Goal: Task Accomplishment & Management: Use online tool/utility

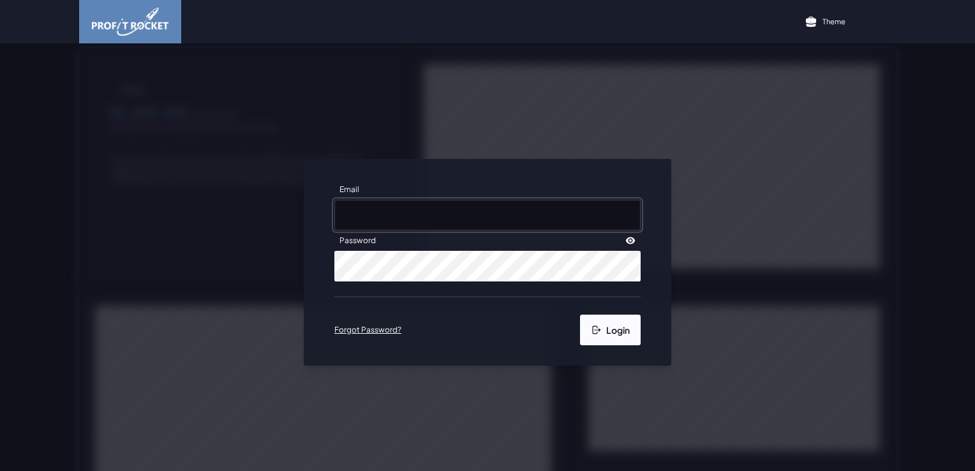
type input "[PERSON_NAME][EMAIL_ADDRESS][DOMAIN_NAME]"
click at [612, 329] on button "Login" at bounding box center [610, 329] width 61 height 31
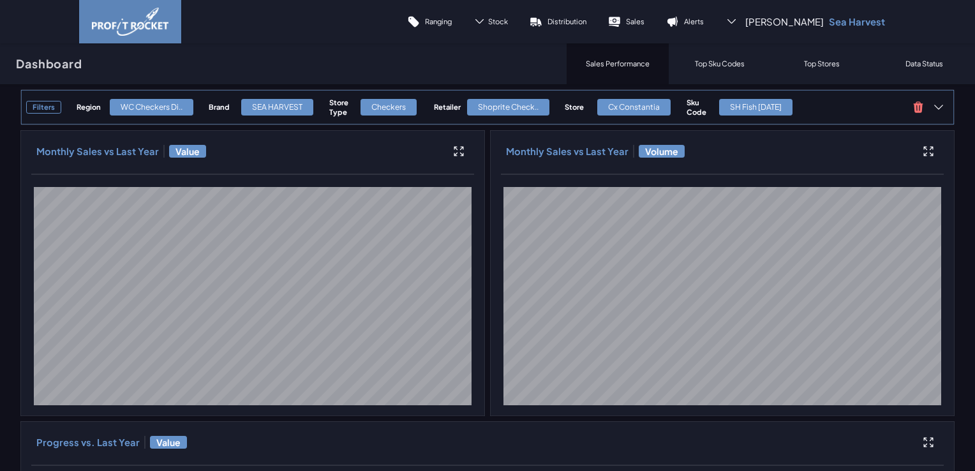
click at [297, 121] on div "Filters Region WC Checkers Di.. Brand SEA HARVEST Store Type Checkers Retailer …" at bounding box center [487, 107] width 934 height 36
click at [644, 23] on p "Sales" at bounding box center [635, 22] width 18 height 10
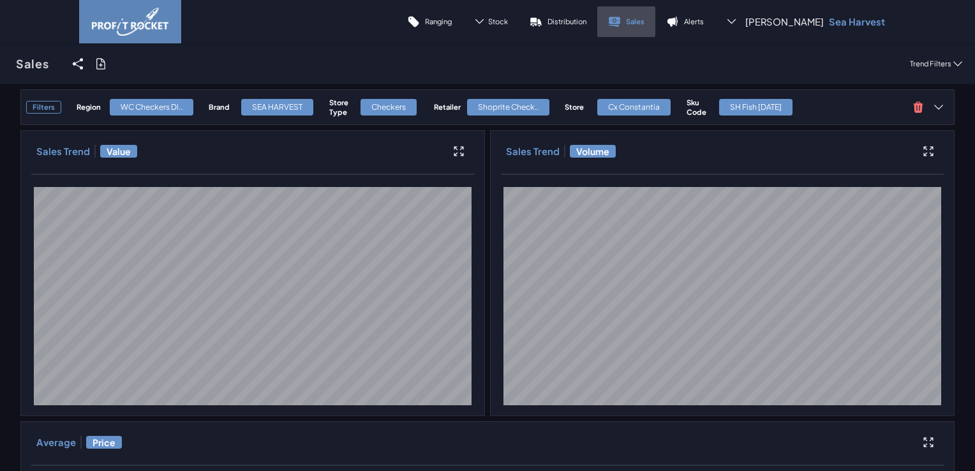
click at [644, 20] on p "Sales" at bounding box center [635, 22] width 18 height 10
click at [102, 65] on icon at bounding box center [100, 63] width 13 height 13
click at [0, 64] on input "checkbox" at bounding box center [0, 64] width 0 height 0
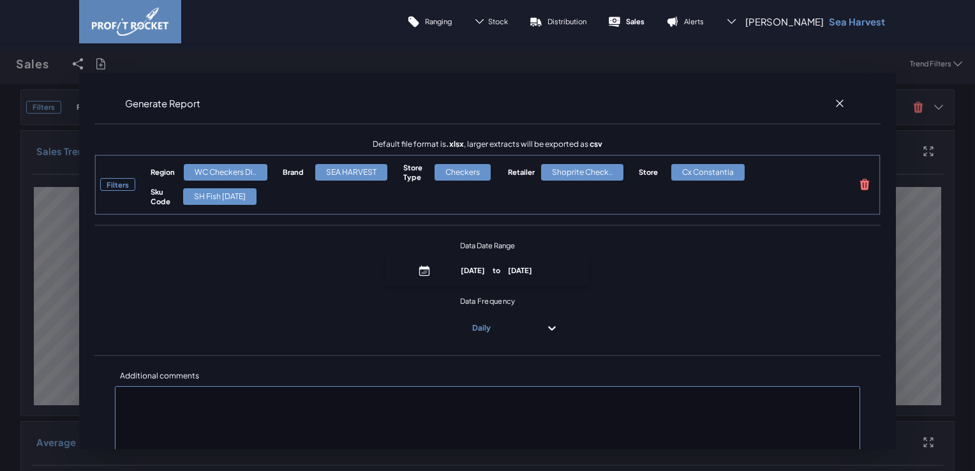
click at [541, 172] on div "Shoprite Check.." at bounding box center [582, 172] width 82 height 17
click at [829, 102] on label at bounding box center [839, 103] width 20 height 20
click at [0, 64] on input "checkbox" at bounding box center [0, 64] width 0 height 0
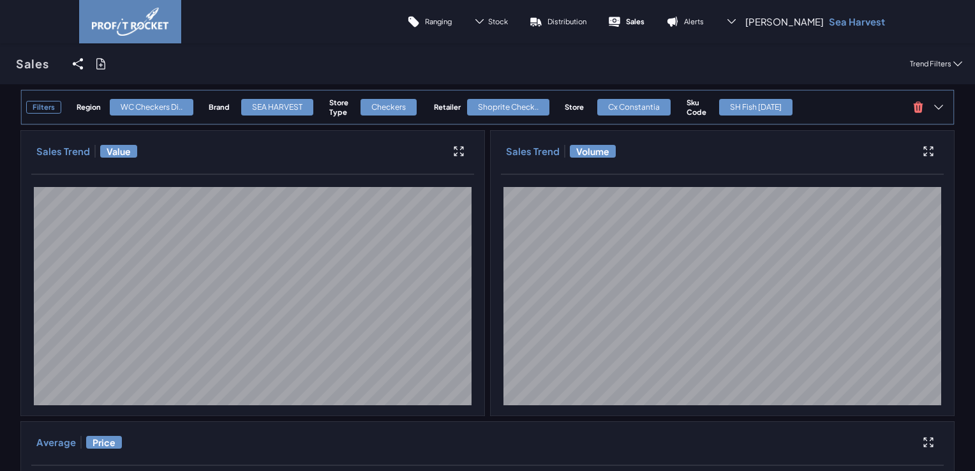
click at [51, 103] on h3 "Filters" at bounding box center [43, 107] width 35 height 13
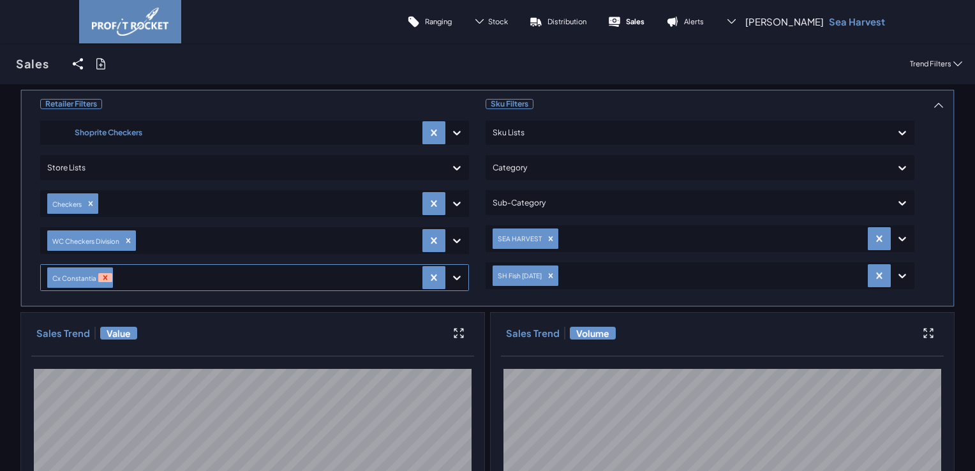
click at [104, 278] on icon "Remove Cx Constantia" at bounding box center [105, 277] width 9 height 9
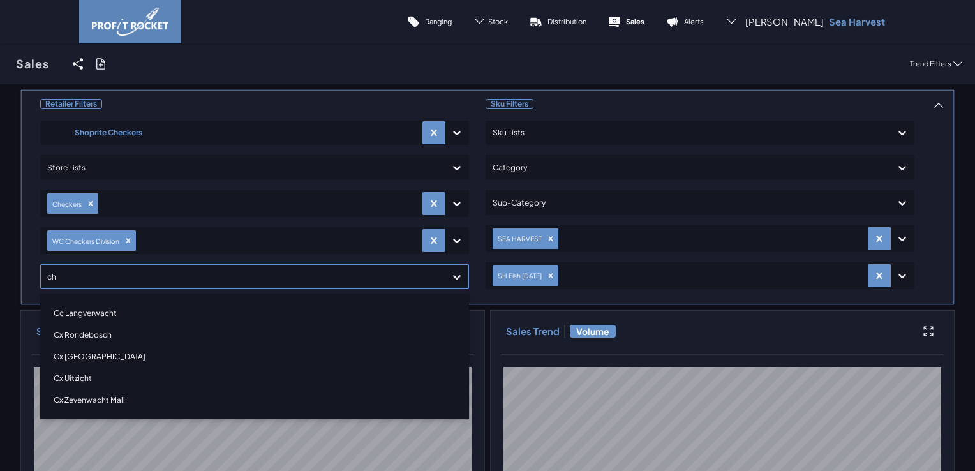
type input "c"
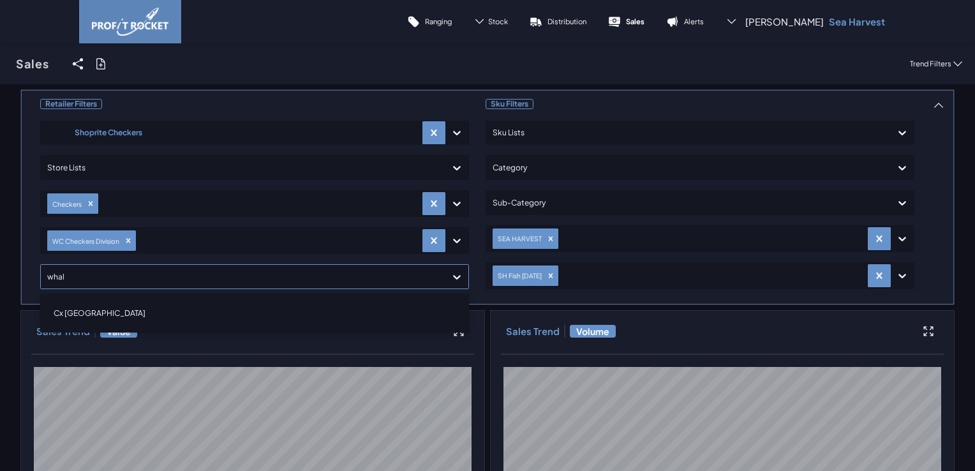
type input "whale"
click at [123, 305] on div "Cx Whale Coast Mall" at bounding box center [254, 313] width 417 height 22
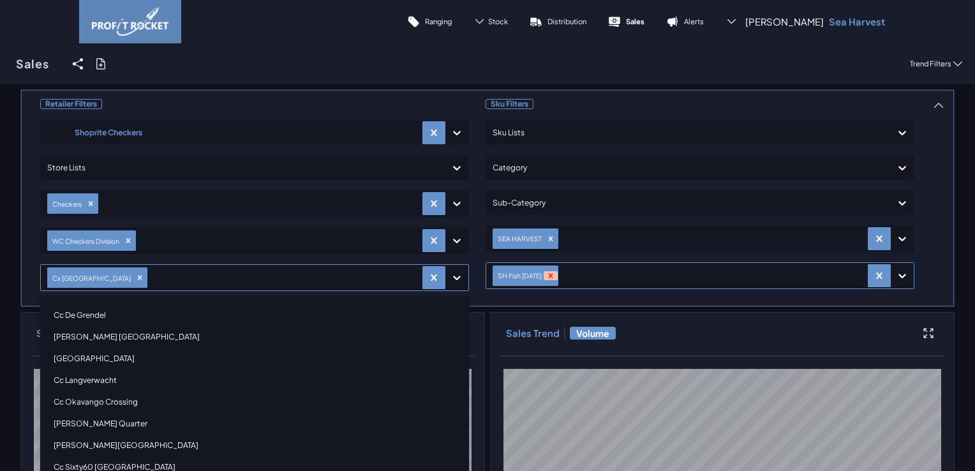
click at [548, 276] on icon "Remove SH Fish Friday" at bounding box center [550, 275] width 4 height 4
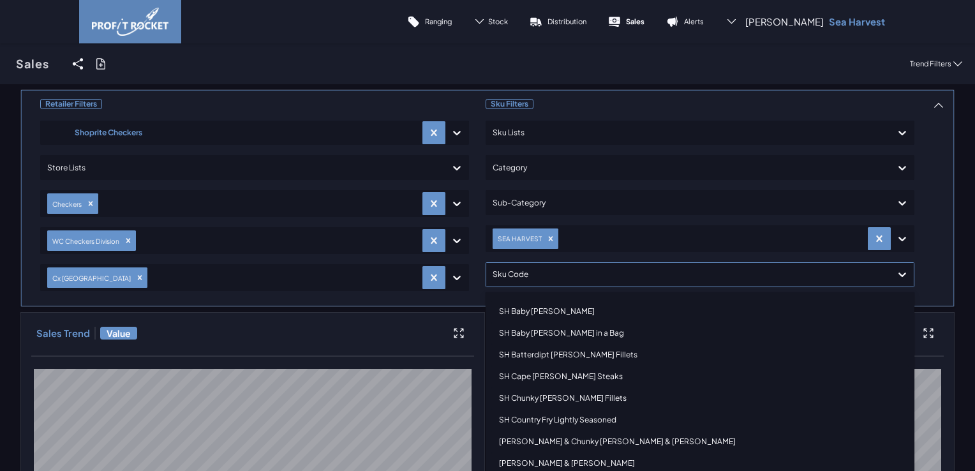
click at [584, 277] on div at bounding box center [688, 274] width 392 height 18
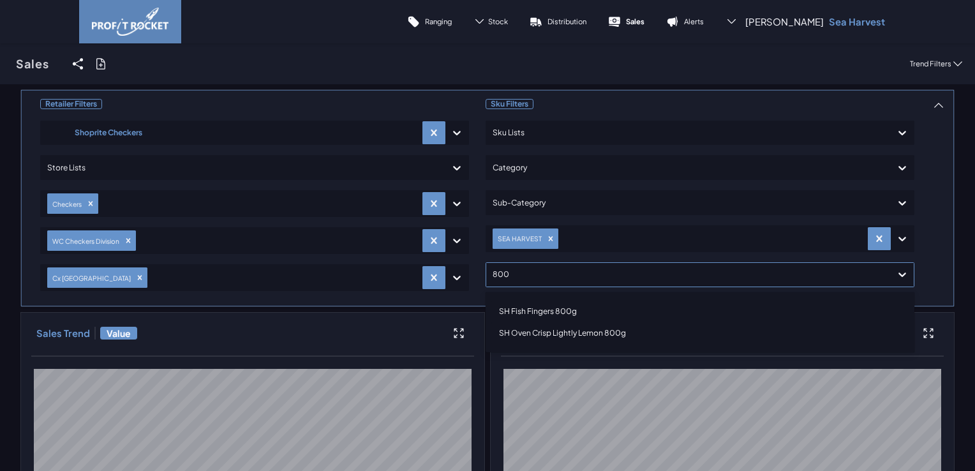
type input "800g"
click at [550, 308] on div "SH Fish Fingers 800g" at bounding box center [699, 311] width 417 height 22
type input "nugg"
click at [568, 314] on div "SH Fish Nuggets" at bounding box center [699, 313] width 417 height 22
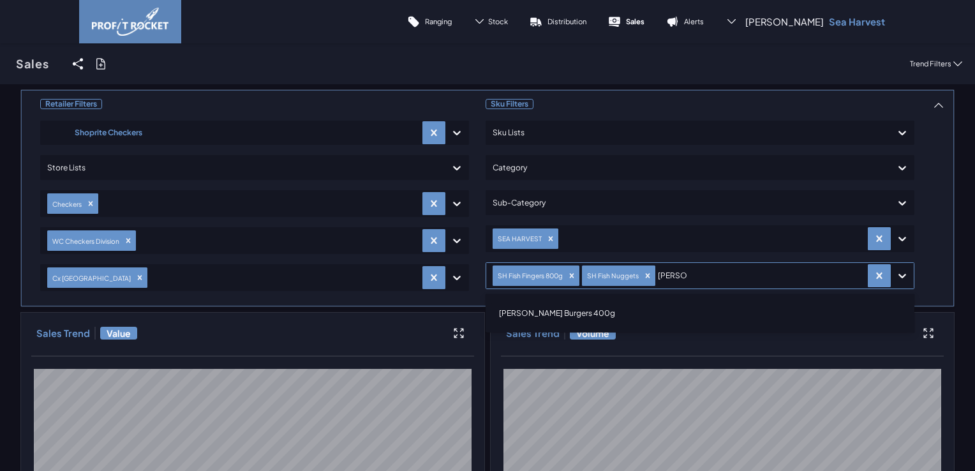
type input "hake bur"
click at [566, 314] on div "SH Hake Burgers 400g" at bounding box center [699, 313] width 417 height 22
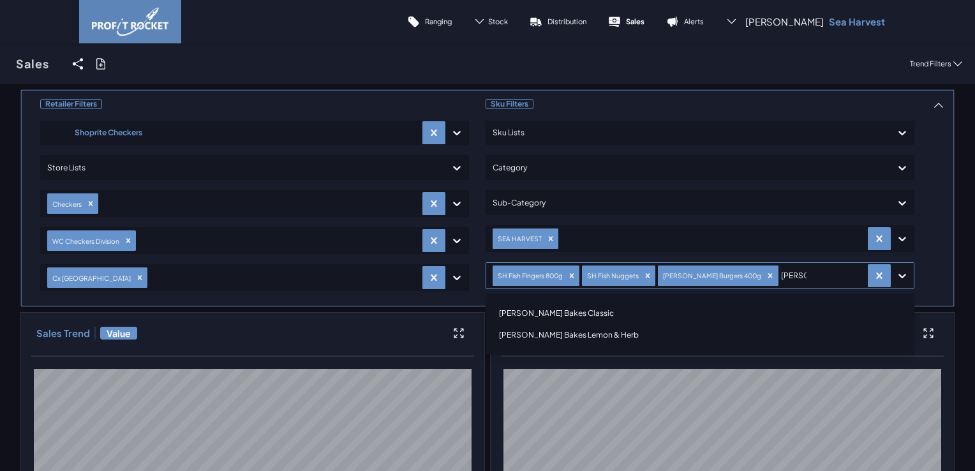
type input "hake bak"
click at [566, 314] on div "SH Hake Bakes Classic" at bounding box center [699, 313] width 417 height 22
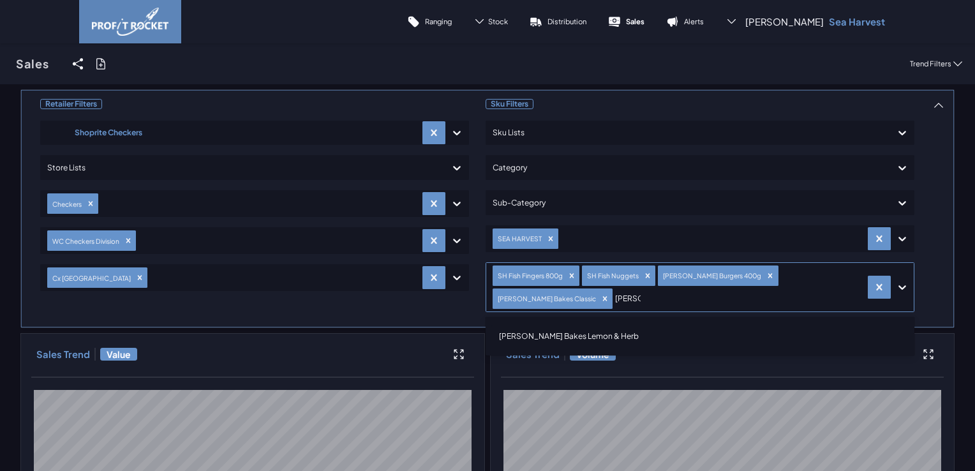
type input "hake bak"
click at [579, 330] on div "SH Hake Bakes Lemon & Herb" at bounding box center [699, 336] width 417 height 22
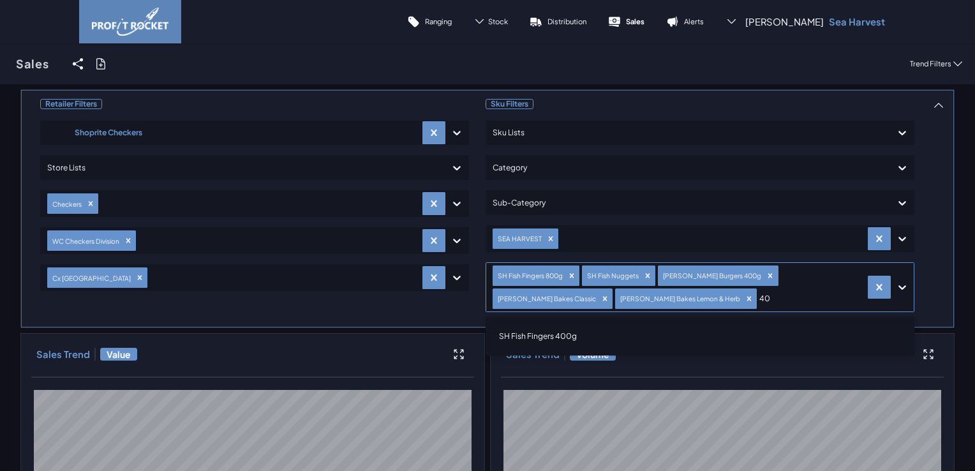
type input "4"
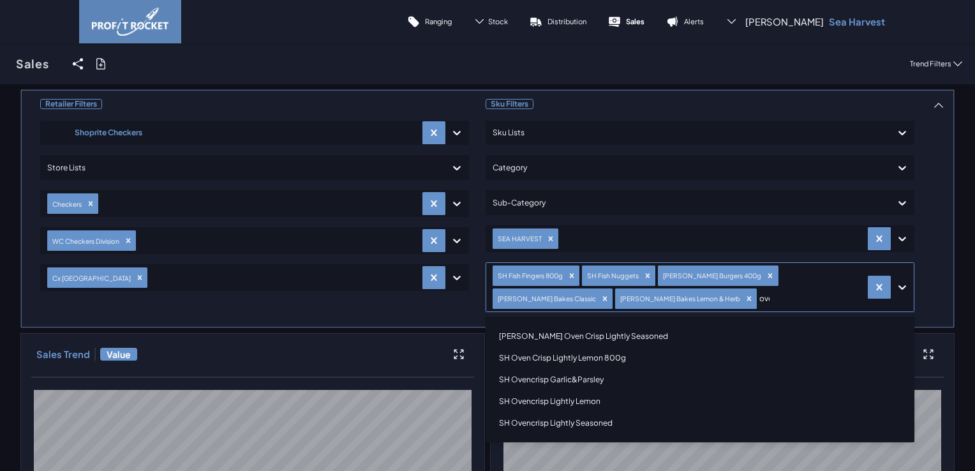
type input "oven"
click at [573, 360] on div "SH Oven Crisp Lightly Lemon 800g" at bounding box center [699, 358] width 417 height 22
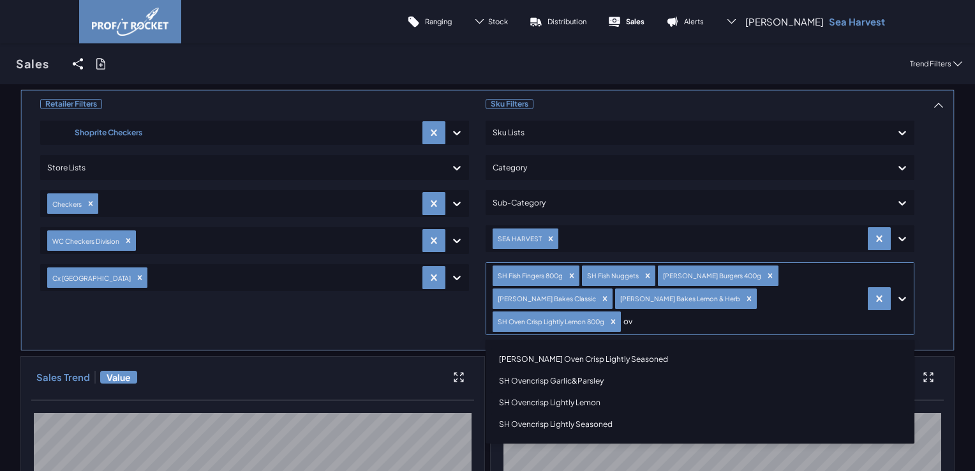
type input "ove"
click at [580, 370] on div "SH Ovencrisp Garlic&Parsley" at bounding box center [699, 381] width 417 height 22
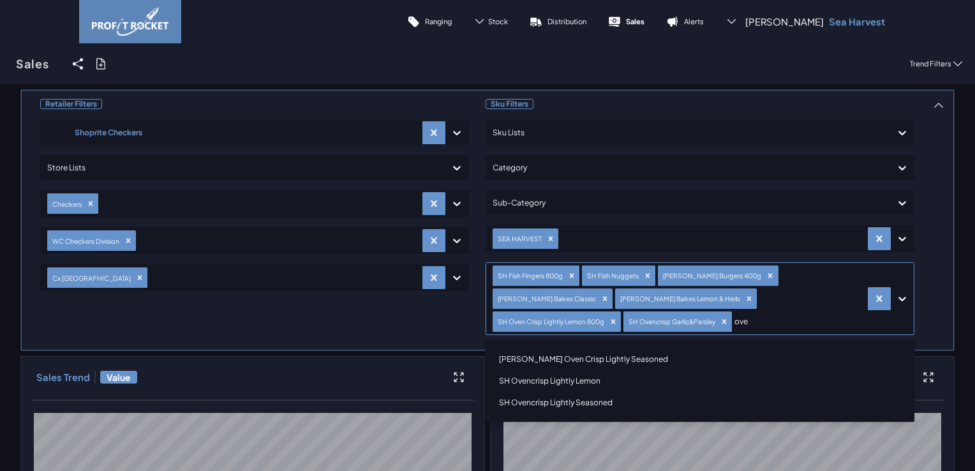
type input "oven"
click at [583, 359] on div "SH Haddock Oven Crisp Lightly Seasoned" at bounding box center [699, 359] width 417 height 22
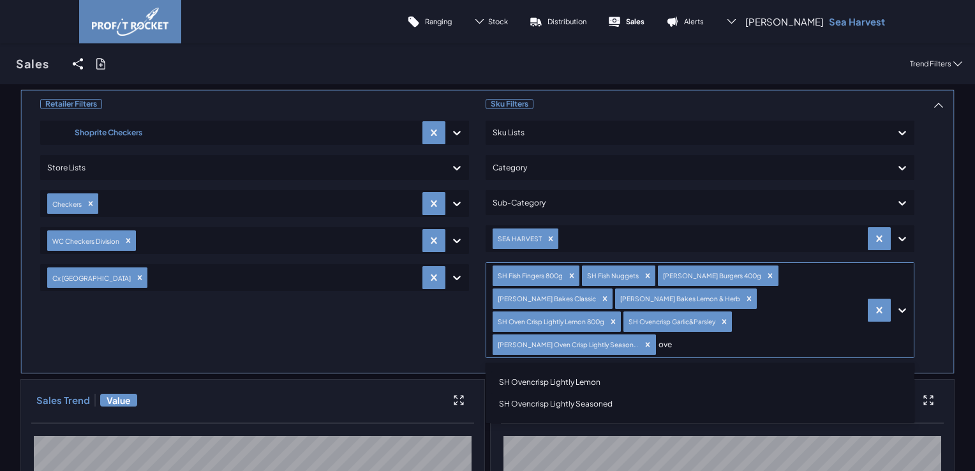
type input "oven"
click at [581, 371] on div "SH Ovencrisp Lightly Lemon" at bounding box center [699, 382] width 417 height 22
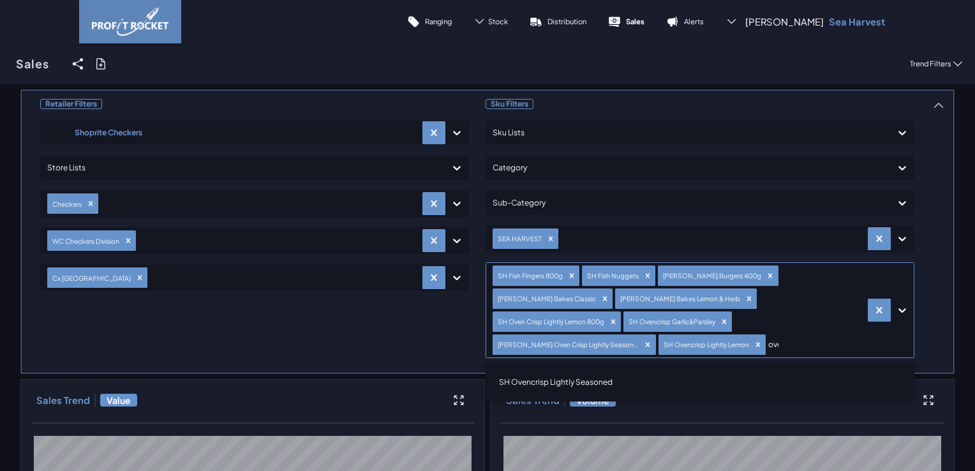
type input "oven"
click at [582, 371] on div "SH Ovencrisp Lightly Seasoned" at bounding box center [699, 382] width 417 height 22
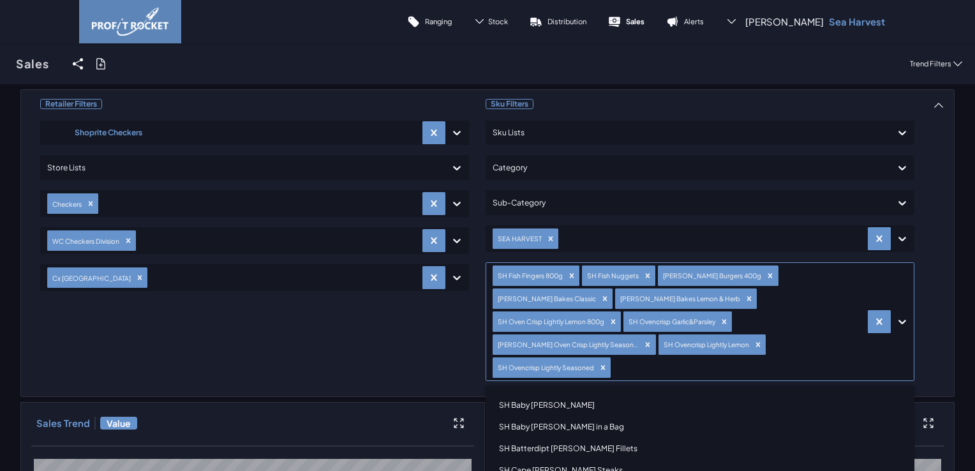
click at [625, 63] on div "Sales Share View We'll email you as well as your recipients a link to the view …" at bounding box center [487, 63] width 975 height 41
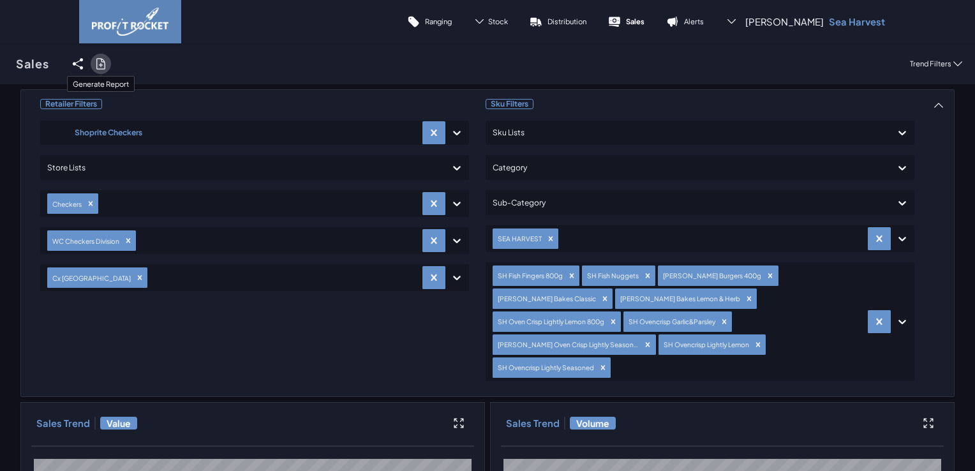
click at [104, 66] on icon at bounding box center [100, 64] width 8 height 10
click at [0, 64] on input "checkbox" at bounding box center [0, 64] width 0 height 0
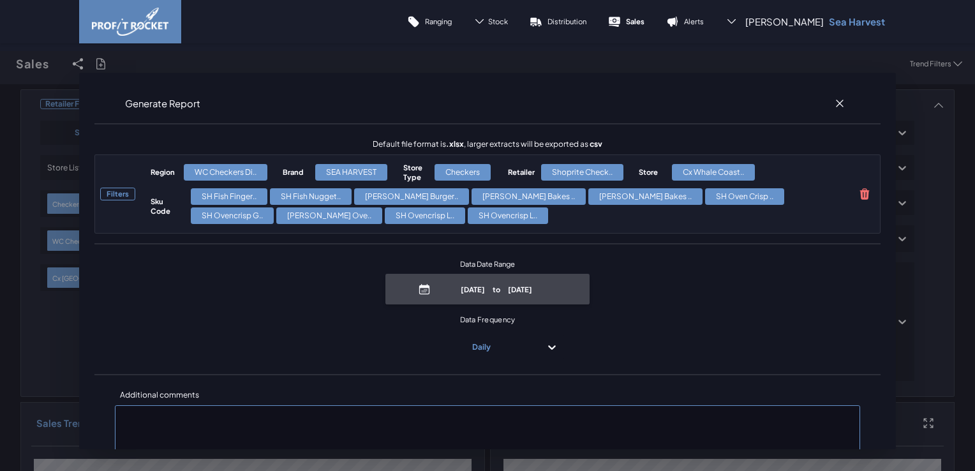
click at [459, 285] on p "July 29th, 2025 to August 2nd, 2025" at bounding box center [497, 290] width 122 height 10
select select "7"
select select "2025"
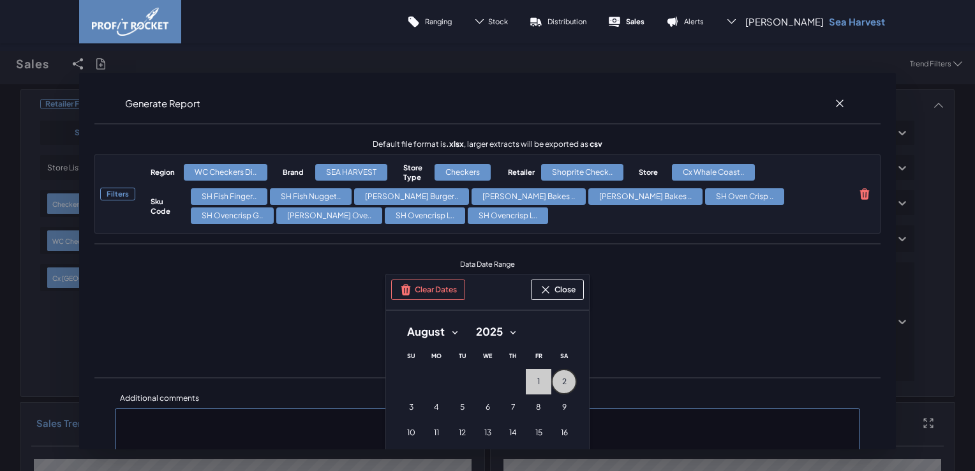
click at [556, 378] on button "2 2nd August (Saturday)" at bounding box center [564, 382] width 26 height 26
click at [537, 378] on span "1" at bounding box center [538, 381] width 3 height 10
click at [562, 406] on span "9" at bounding box center [564, 407] width 4 height 10
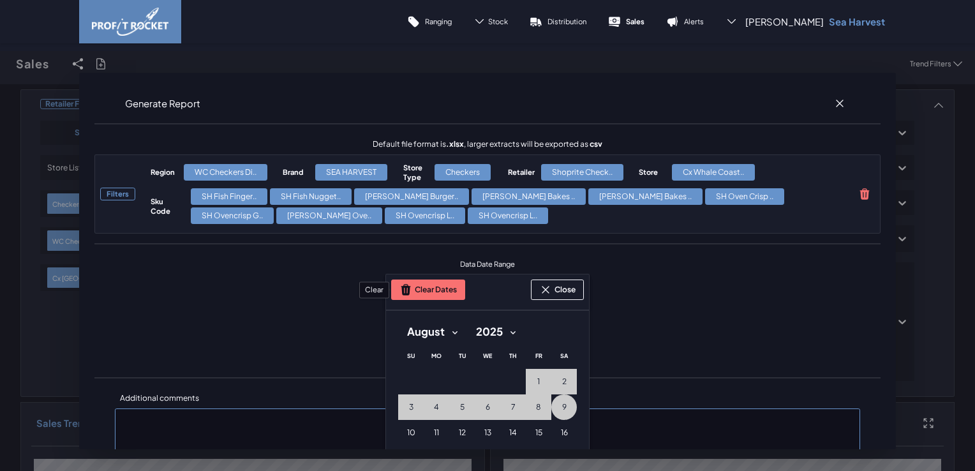
click at [431, 291] on button "Clear Dates" at bounding box center [428, 289] width 74 height 20
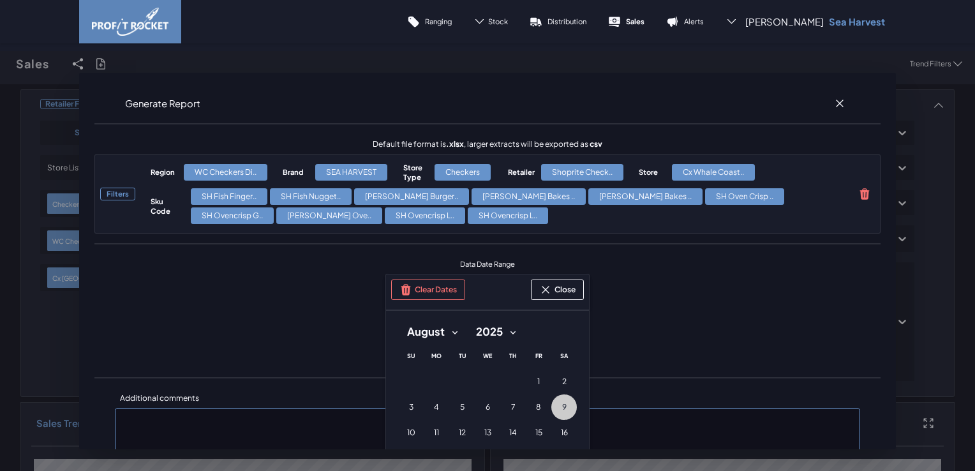
click at [561, 404] on button "9 9th August (Saturday)" at bounding box center [564, 407] width 26 height 26
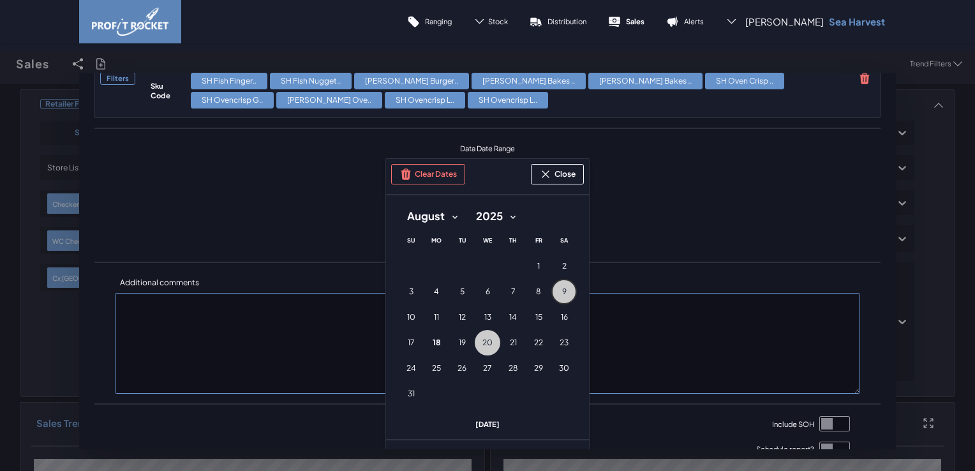
scroll to position [128, 0]
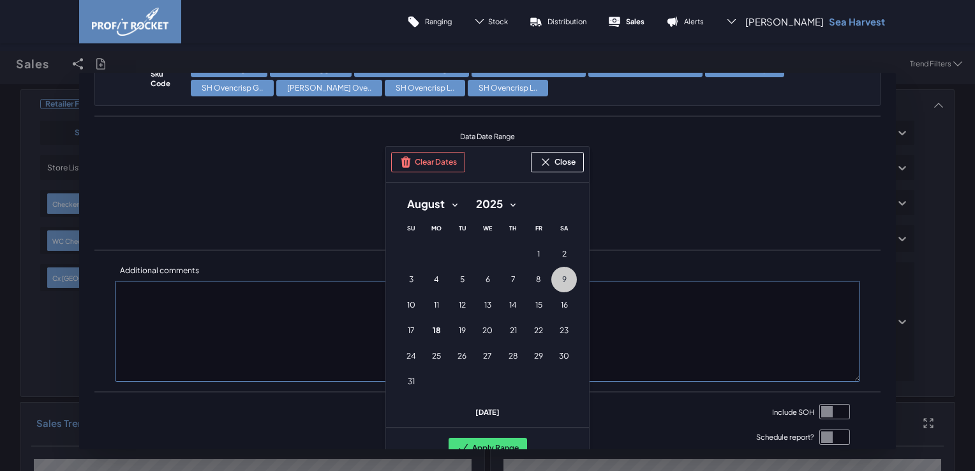
click at [478, 445] on button "Apply Range" at bounding box center [487, 448] width 78 height 20
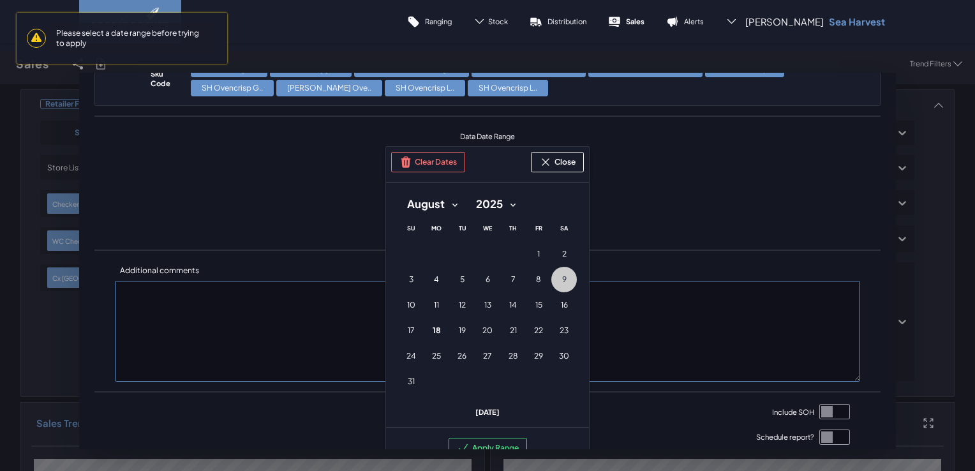
click at [819, 409] on input "checkbox" at bounding box center [834, 411] width 31 height 15
checkbox input "true"
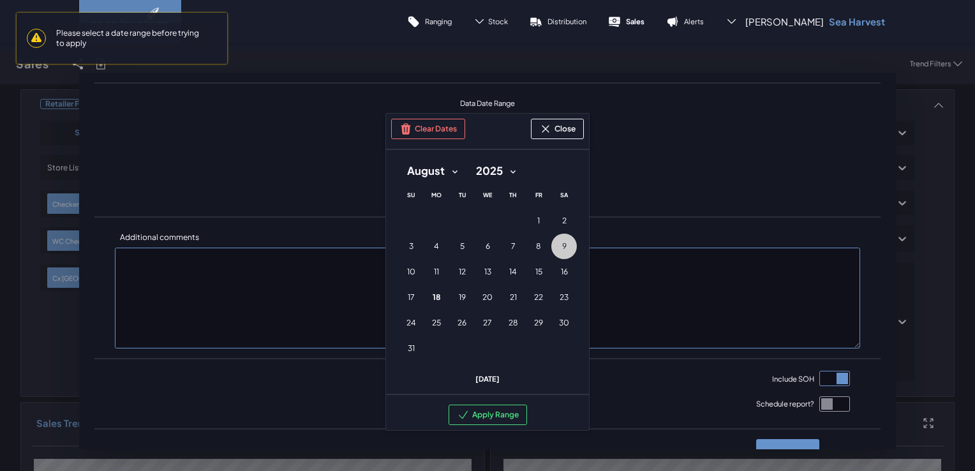
scroll to position [191, 0]
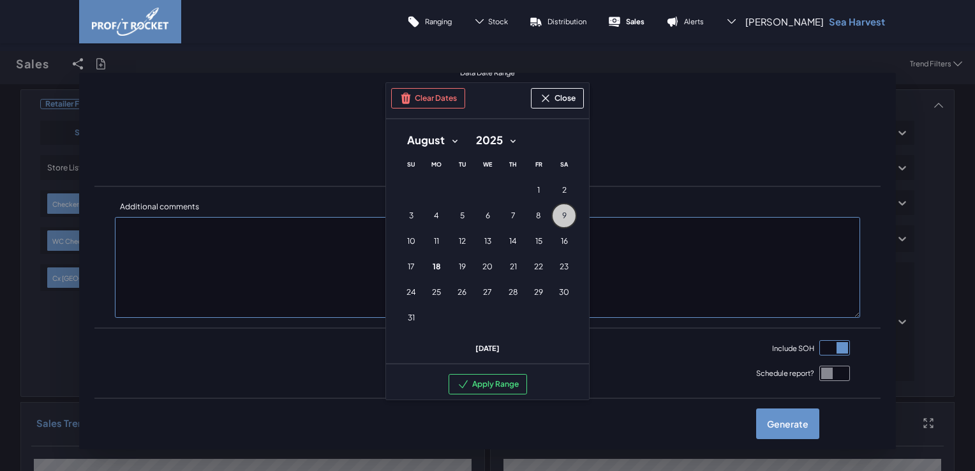
click at [557, 207] on button "9 9th August (Saturday)" at bounding box center [564, 216] width 26 height 26
click at [492, 383] on button "Apply Range" at bounding box center [487, 384] width 78 height 20
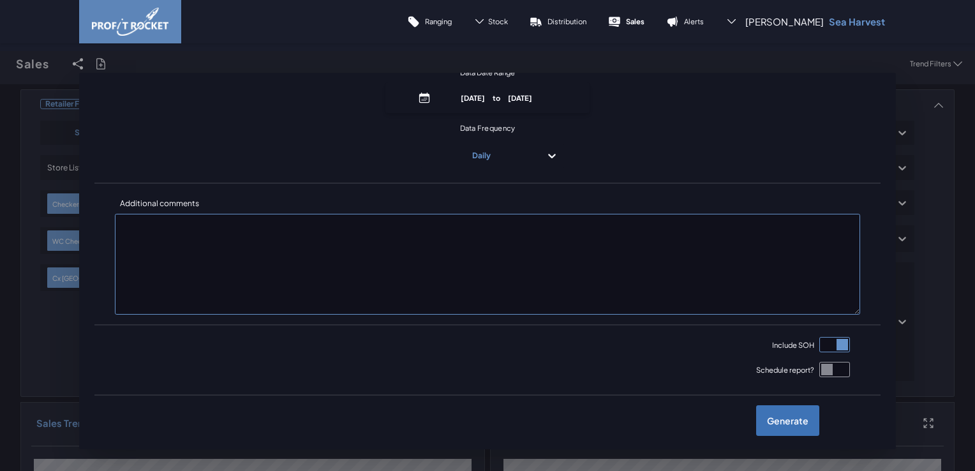
click at [777, 420] on label "Generate" at bounding box center [787, 420] width 63 height 31
click at [0, 64] on input "checkbox" at bounding box center [0, 64] width 0 height 0
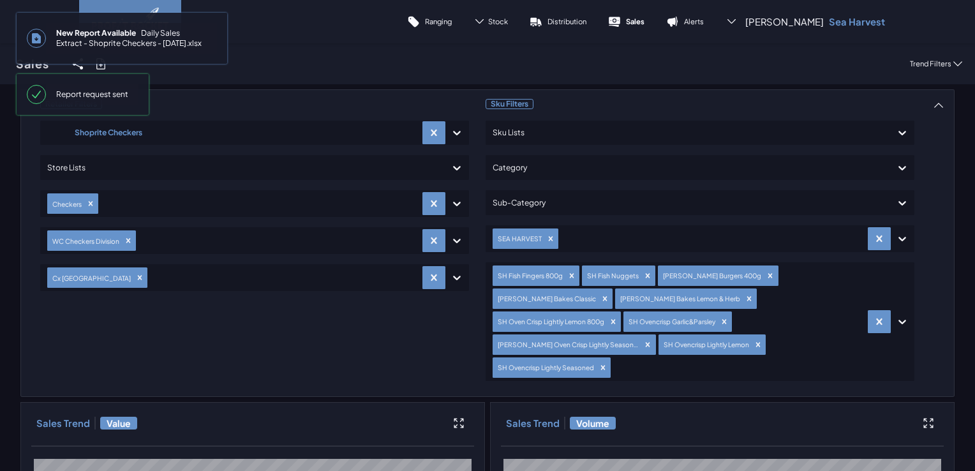
click at [144, 46] on span "New Report Available Daily Sales Extract - Shoprite Checkers - 18 Aug 2025.xlsx" at bounding box center [131, 38] width 171 height 31
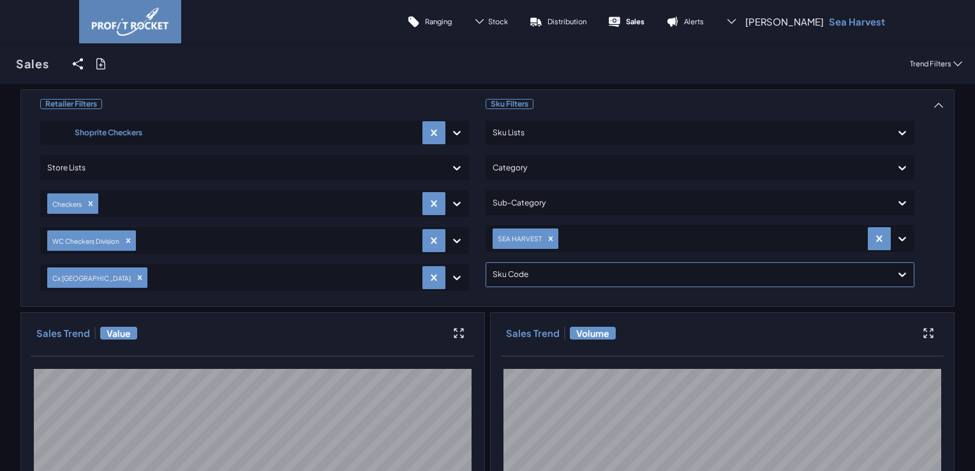
drag, startPoint x: 870, startPoint y: 307, endPoint x: 864, endPoint y: 308, distance: 6.5
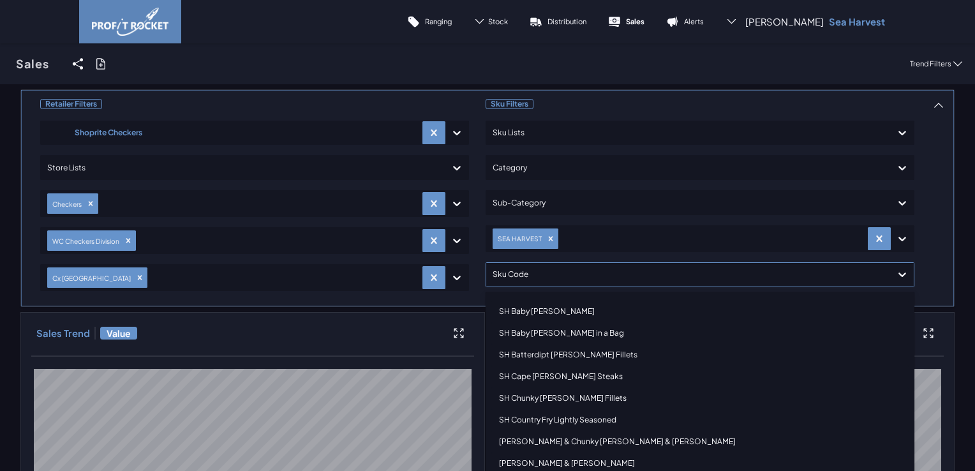
click at [898, 270] on icon at bounding box center [902, 274] width 13 height 13
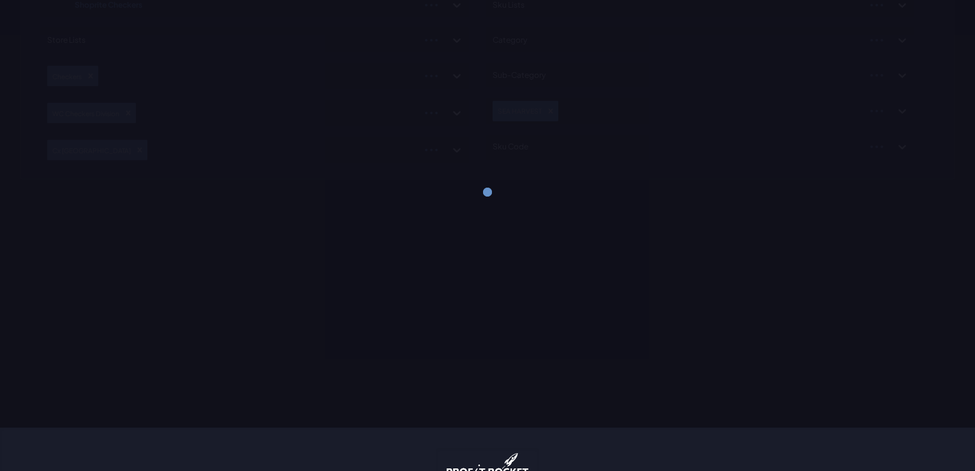
scroll to position [148, 0]
click at [947, 282] on div "Retailer Filters Shoprite Checkers Store Lists Checkers WC Checkers Division Cx…" at bounding box center [487, 192] width 975 height 471
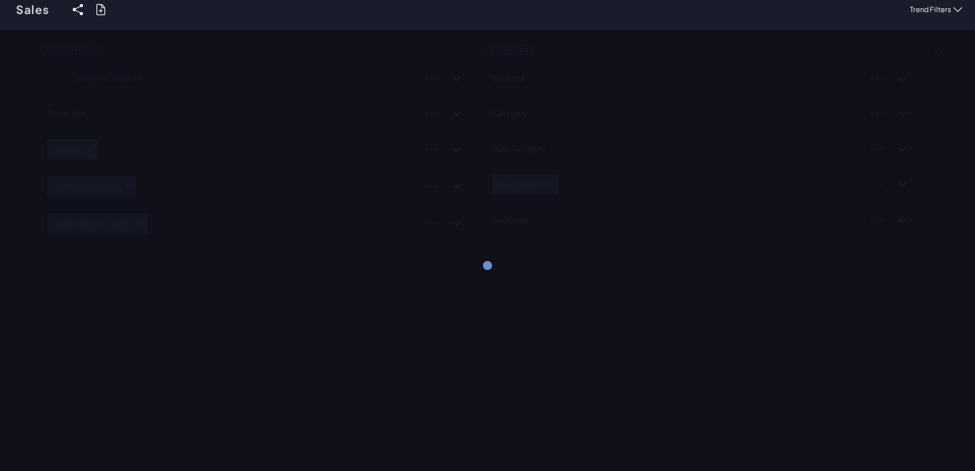
scroll to position [0, 0]
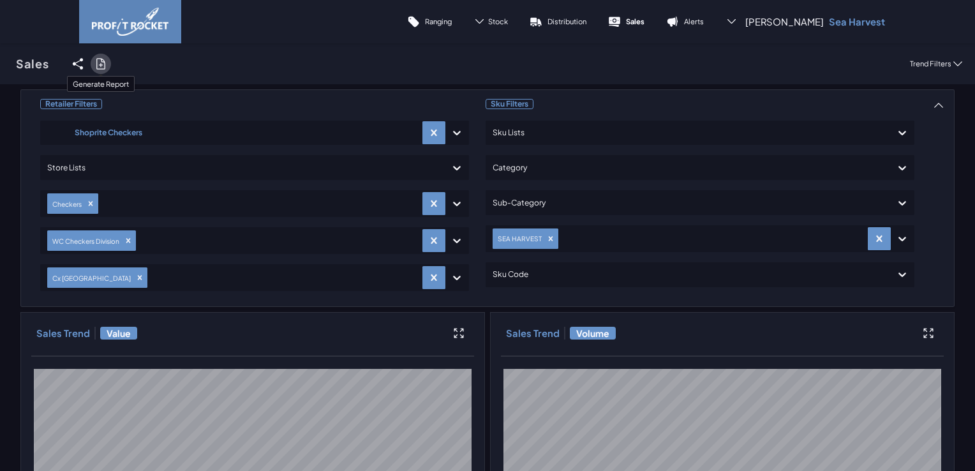
click at [99, 64] on icon at bounding box center [100, 64] width 8 height 10
click at [0, 64] on input "checkbox" at bounding box center [0, 64] width 0 height 0
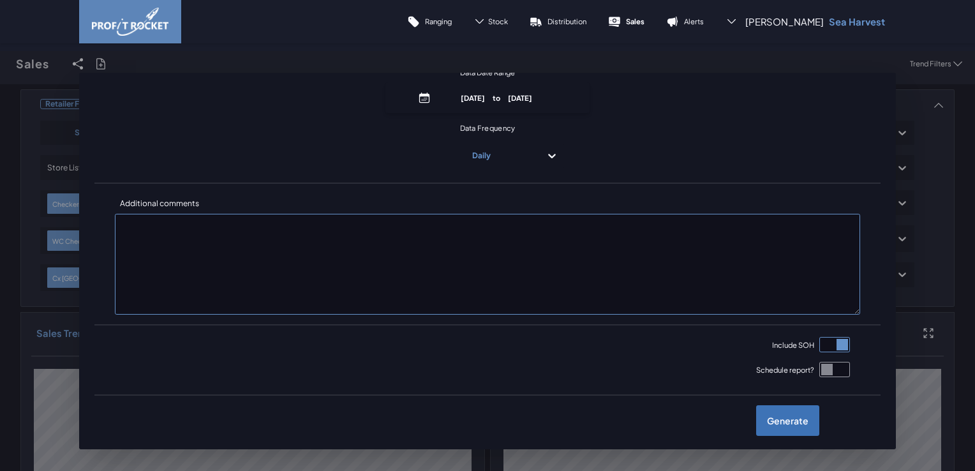
click at [786, 417] on label "Generate" at bounding box center [787, 420] width 63 height 31
click at [0, 64] on input "checkbox" at bounding box center [0, 64] width 0 height 0
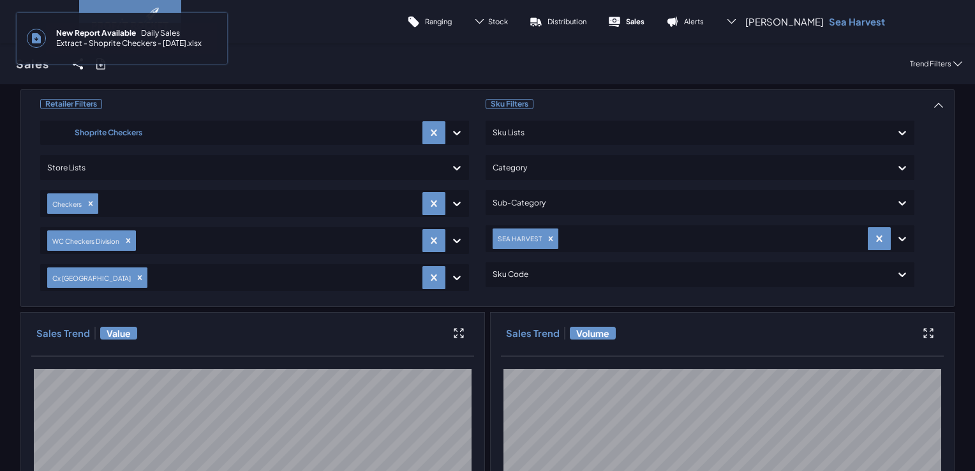
click at [109, 33] on span "New Report Available" at bounding box center [98, 33] width 85 height 10
